Goal: Task Accomplishment & Management: Manage account settings

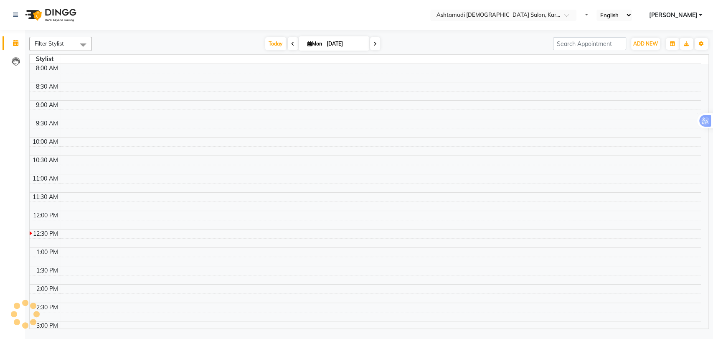
select select "en"
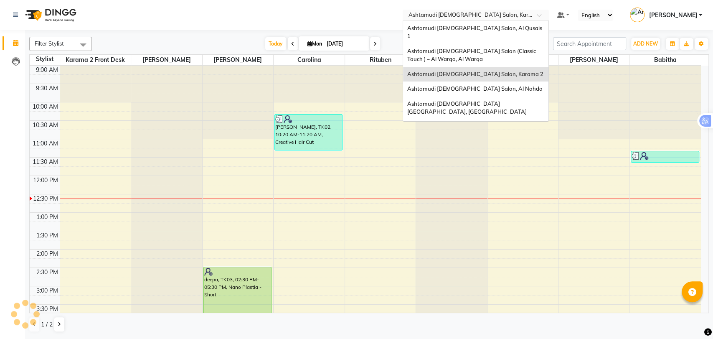
click at [490, 18] on input "text" at bounding box center [467, 16] width 121 height 8
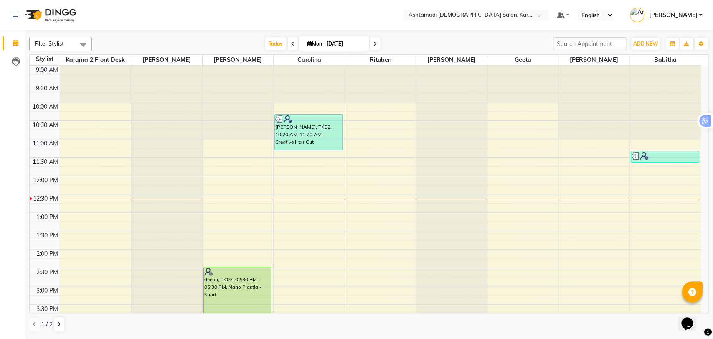
click at [356, 15] on nav "Select Location × Ashtamudi [DEMOGRAPHIC_DATA] Salon, Karama 2 Default Panel My…" at bounding box center [356, 15] width 713 height 30
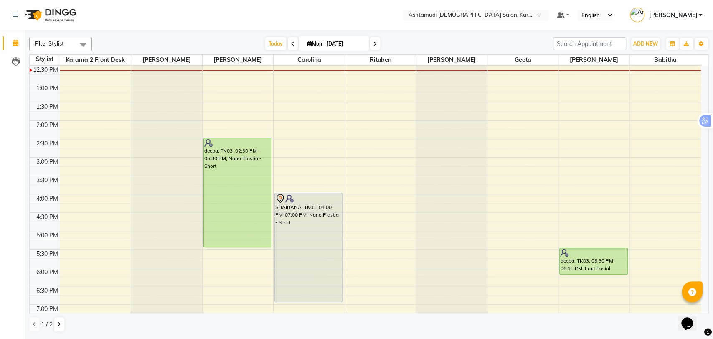
scroll to position [123, 0]
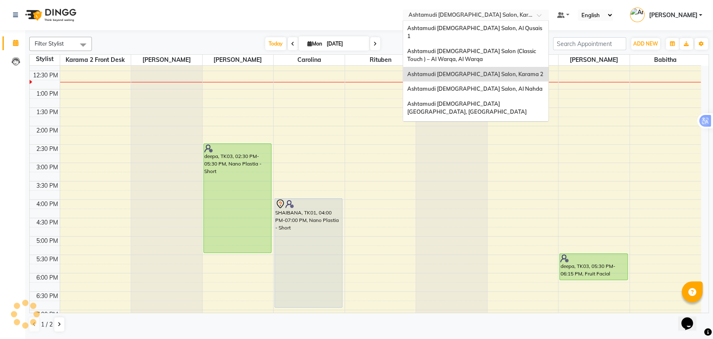
click at [461, 14] on input "text" at bounding box center [467, 16] width 121 height 8
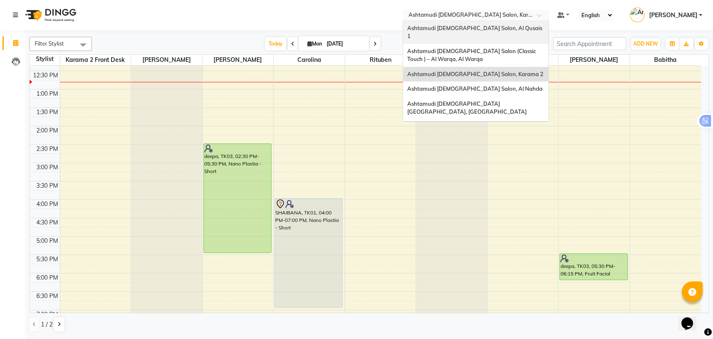
click at [483, 27] on span "Ashtamudi [DEMOGRAPHIC_DATA] Salon, Al Qusais 1" at bounding box center [475, 32] width 136 height 15
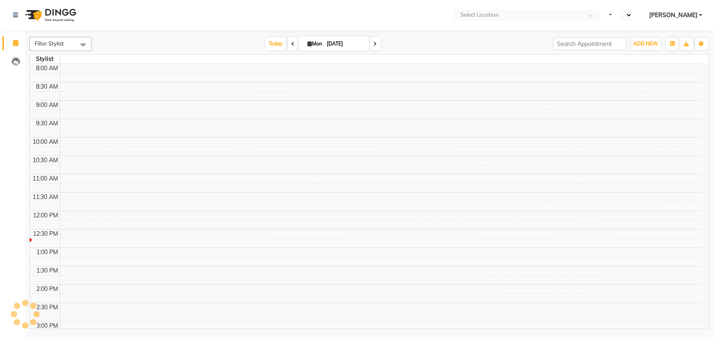
select select "en"
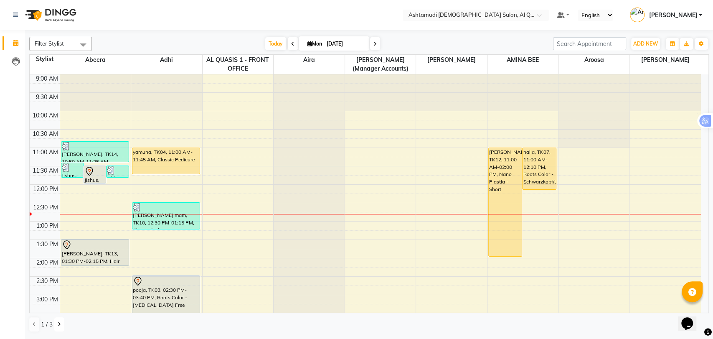
click at [58, 326] on icon at bounding box center [59, 324] width 3 height 5
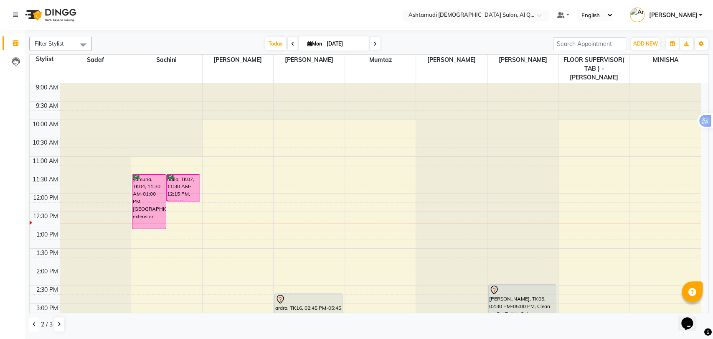
click at [37, 326] on button at bounding box center [34, 324] width 10 height 14
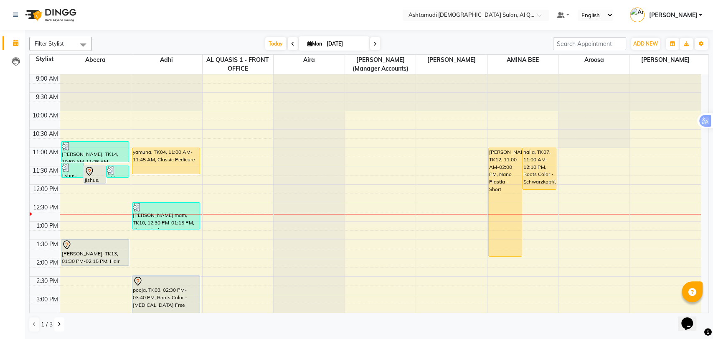
click at [58, 322] on icon at bounding box center [59, 324] width 3 height 5
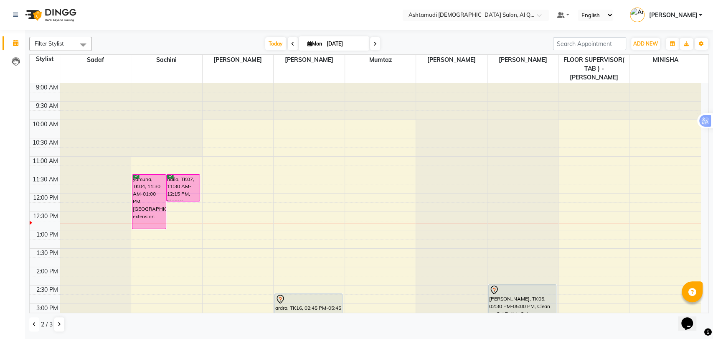
click at [32, 321] on button at bounding box center [34, 324] width 10 height 14
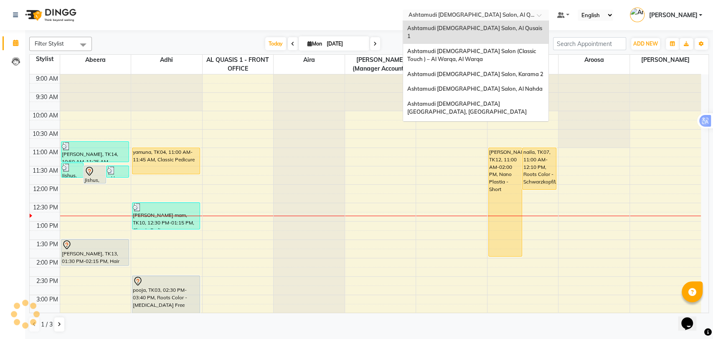
click at [510, 15] on input "text" at bounding box center [467, 16] width 121 height 8
click at [502, 71] on span "Ashtamudi [DEMOGRAPHIC_DATA] Salon, Karama 2" at bounding box center [475, 74] width 136 height 7
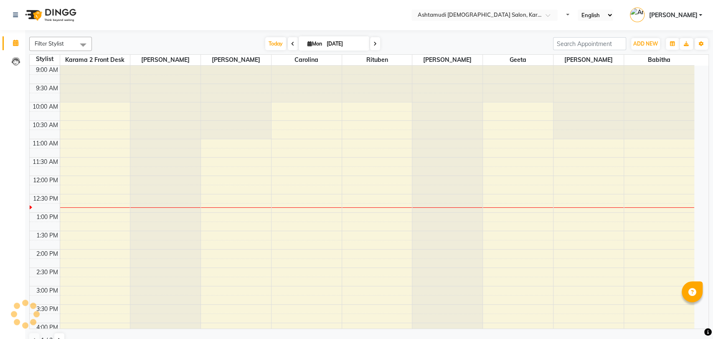
select select "en"
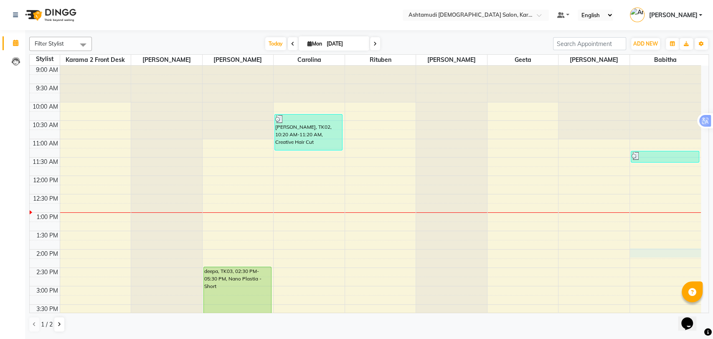
click at [667, 255] on div "9:00 AM 9:30 AM 10:00 AM 10:30 AM 11:00 AM 11:30 AM 12:00 PM 12:30 PM 1:00 PM 1…" at bounding box center [365, 323] width 671 height 514
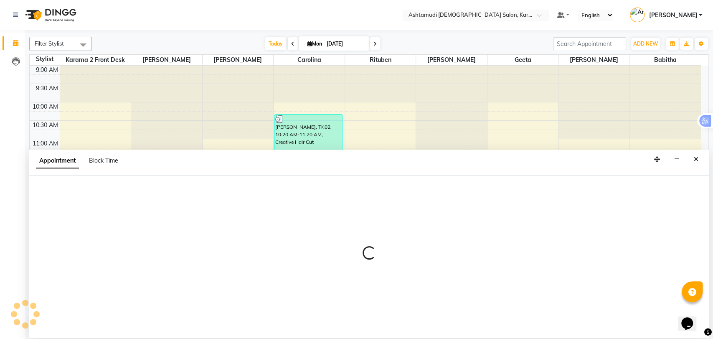
select select "81973"
select select "tentative"
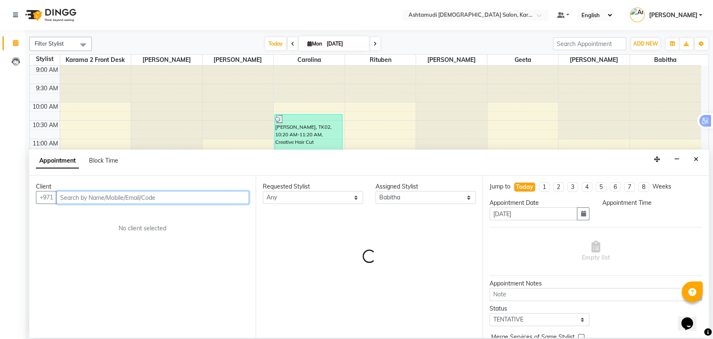
select select "840"
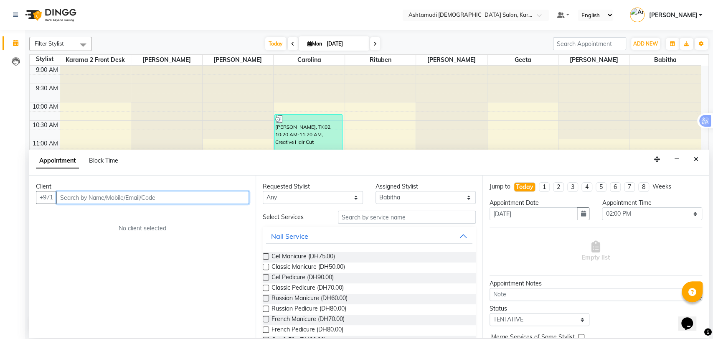
click at [95, 196] on input "text" at bounding box center [152, 197] width 193 height 13
paste input "50 931 7275"
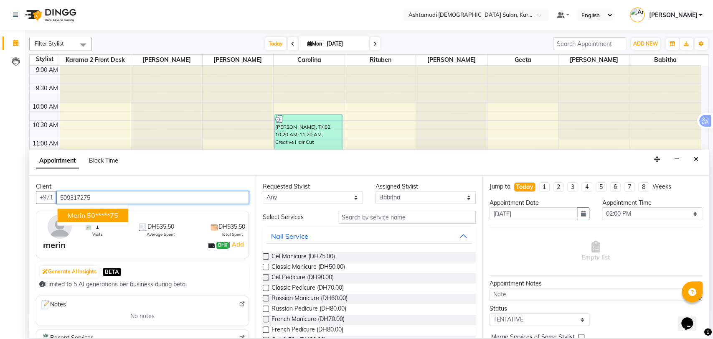
type input "509317275"
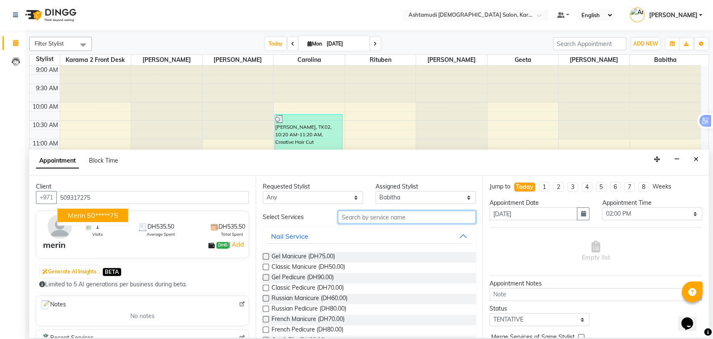
click at [360, 221] on input "text" at bounding box center [407, 216] width 138 height 13
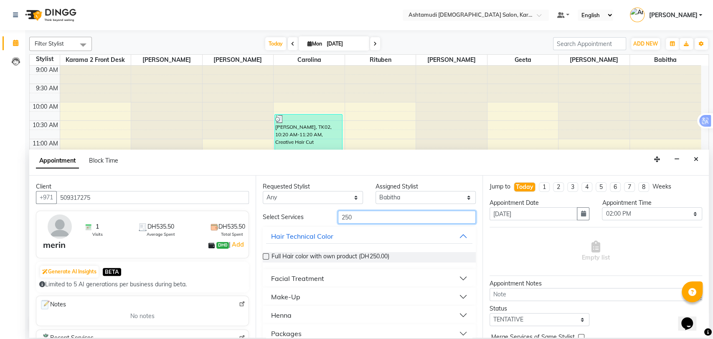
type input "250"
click at [458, 330] on button "Packages" at bounding box center [369, 333] width 206 height 15
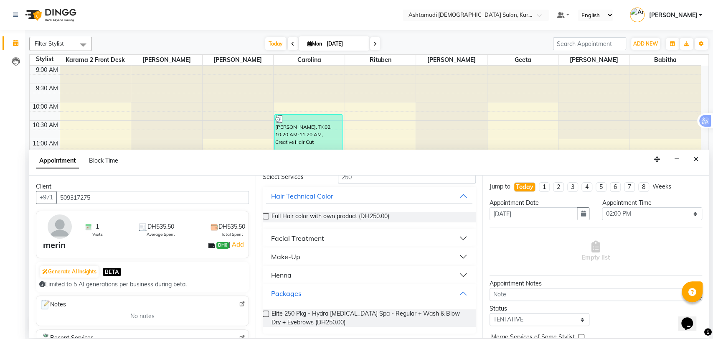
scroll to position [42, 0]
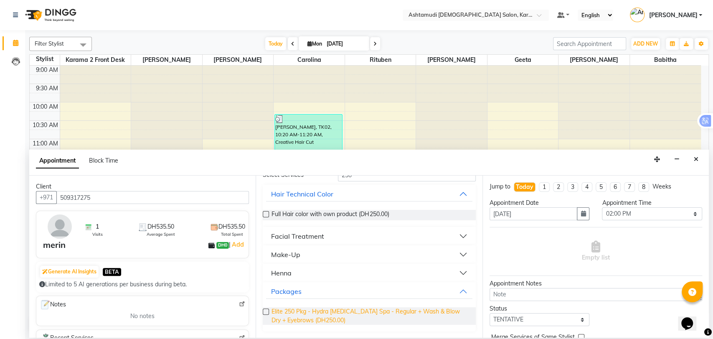
click at [354, 314] on span "Elite 250 Pkg - Hydra Facial + Hair Spa - Regular + Wash & Blow Dry + Eyebrows …" at bounding box center [369, 316] width 197 height 18
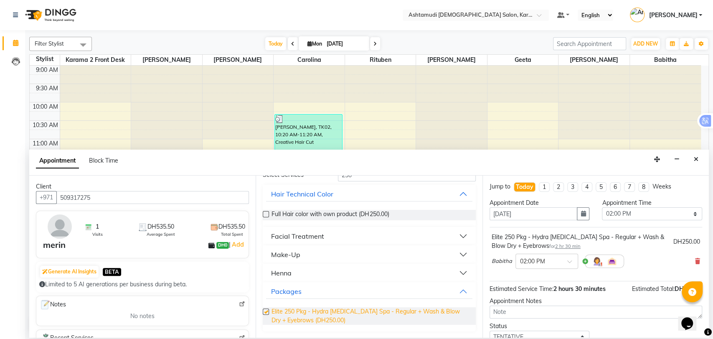
checkbox input "false"
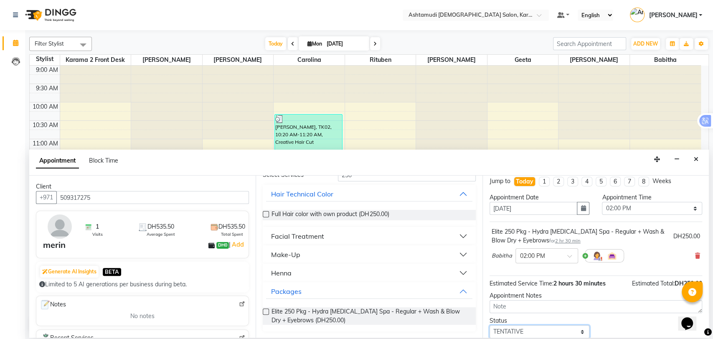
click at [576, 335] on select "Select TENTATIVE CONFIRM CHECK-IN UPCOMING" at bounding box center [539, 331] width 100 height 13
select select "upcoming"
click at [489, 325] on select "Select TENTATIVE CONFIRM CHECK-IN UPCOMING" at bounding box center [539, 331] width 100 height 13
click at [701, 309] on div "Opens Chat This icon Opens the chat window." at bounding box center [691, 309] width 20 height 0
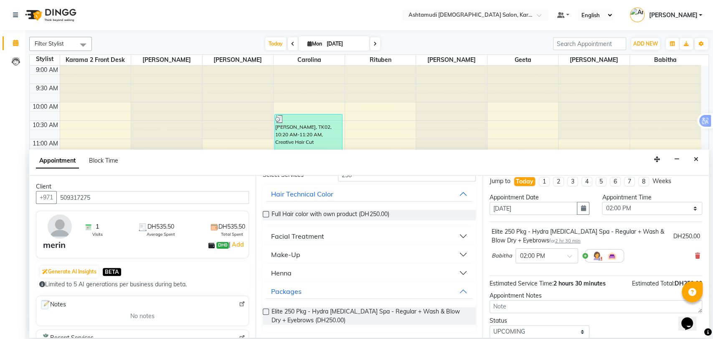
click at [701, 309] on div "Opens Chat This icon Opens the chat window." at bounding box center [691, 309] width 20 height 0
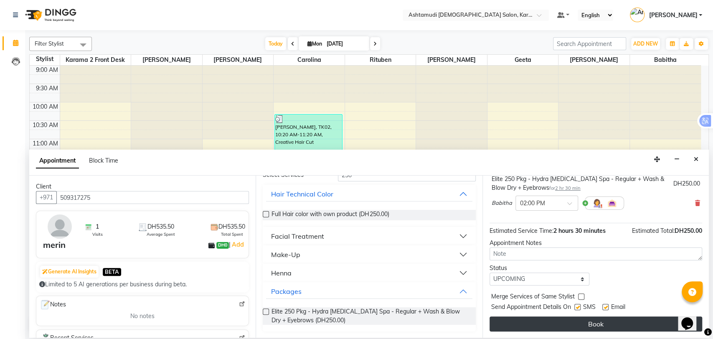
click at [623, 320] on button "Book" at bounding box center [595, 323] width 213 height 15
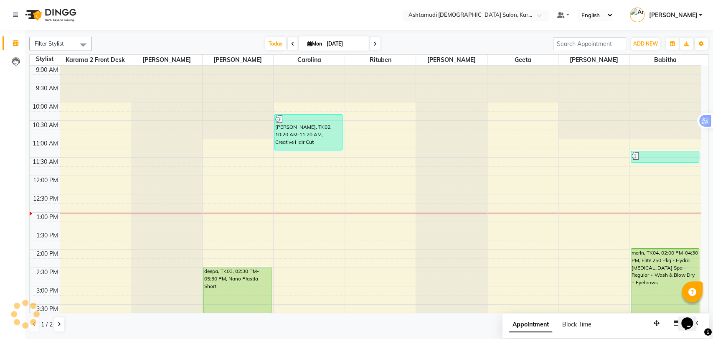
click at [358, 254] on div "9:00 AM 9:30 AM 10:00 AM 10:30 AM 11:00 AM 11:30 AM 12:00 PM 12:30 PM 1:00 PM 1…" at bounding box center [365, 323] width 671 height 514
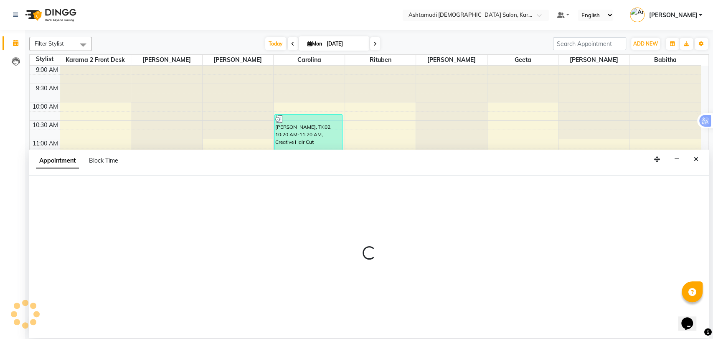
select select "71373"
select select "tentative"
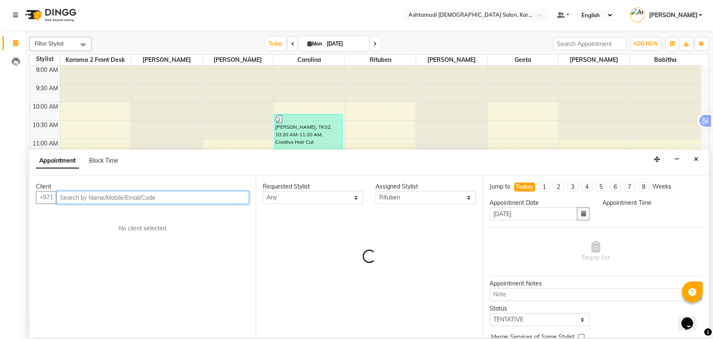
select select "840"
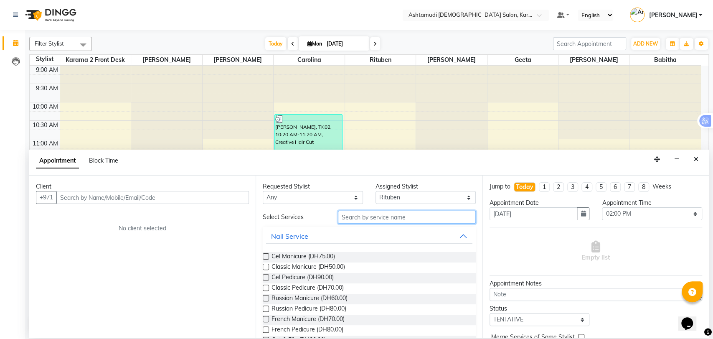
click at [368, 221] on input "text" at bounding box center [407, 216] width 138 height 13
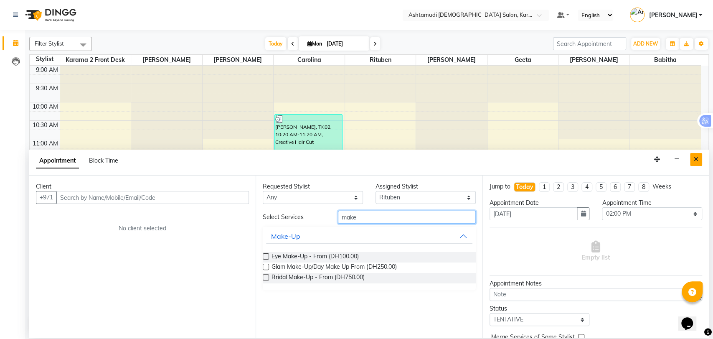
type input "make"
click at [698, 158] on button "Close" at bounding box center [696, 159] width 12 height 13
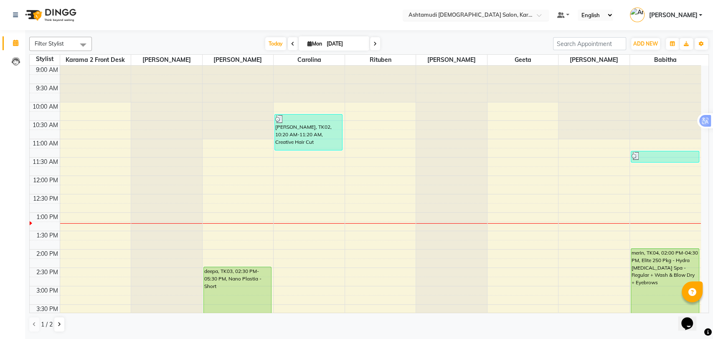
click at [469, 13] on input "text" at bounding box center [467, 16] width 121 height 8
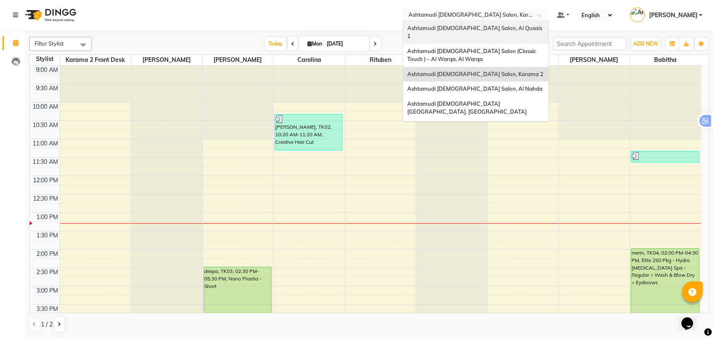
click at [476, 29] on span "Ashtamudi [DEMOGRAPHIC_DATA] Salon, Al Qusais 1" at bounding box center [475, 32] width 136 height 15
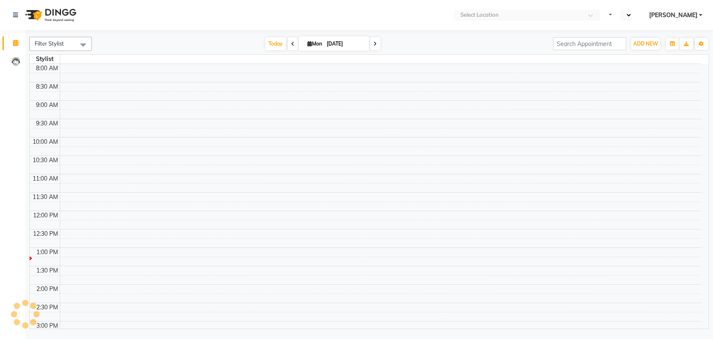
select select "en"
